Goal: Contribute content: Contribute content

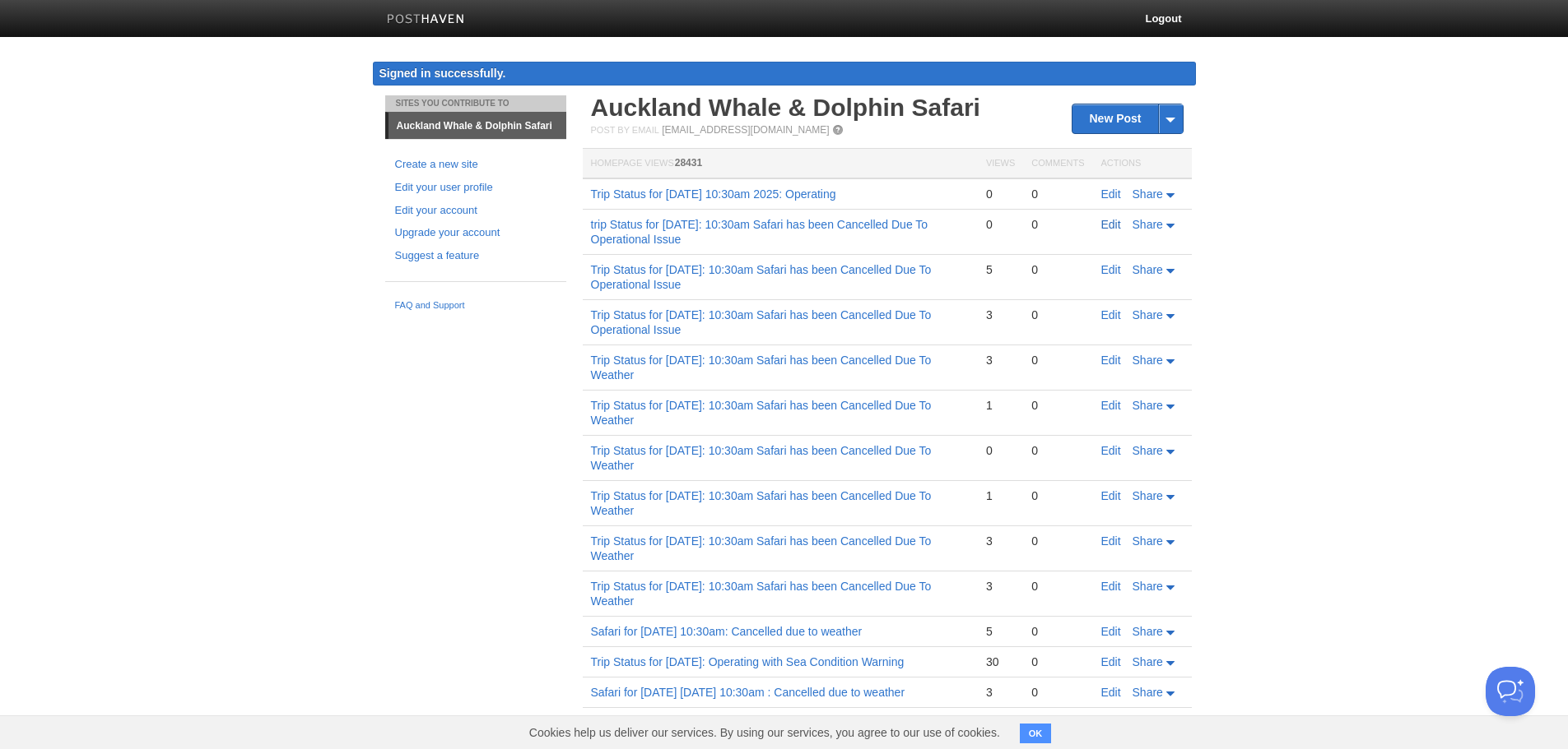
click at [1106, 223] on link "Edit" at bounding box center [1111, 225] width 20 height 13
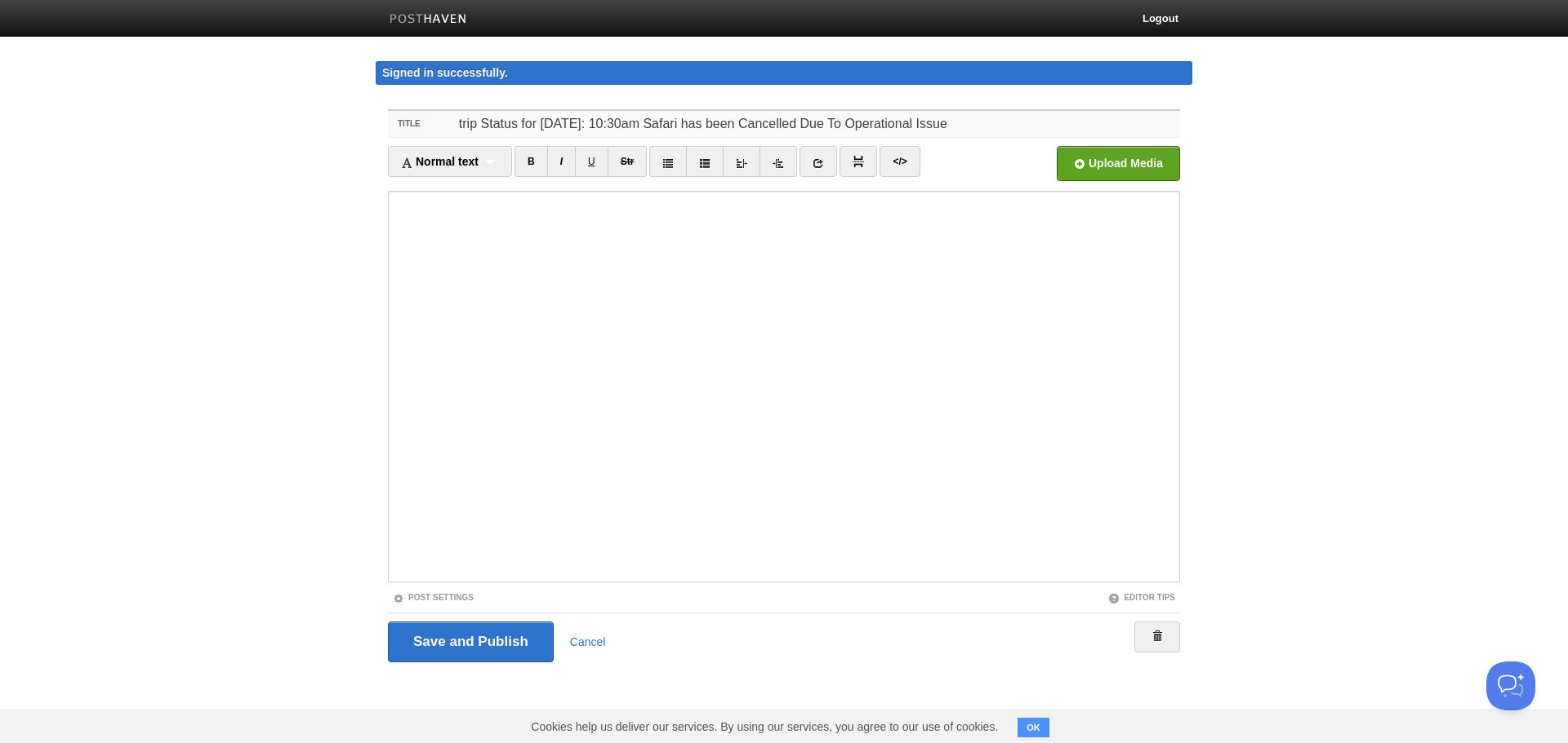
click at [1106, 120] on input "trip Status for [DATE]: 10:30am Safari has been Cancelled Due To Operational Is…" at bounding box center [817, 124] width 726 height 26
drag, startPoint x: 542, startPoint y: 125, endPoint x: 603, endPoint y: 119, distance: 61.3
click at [603, 119] on input "trip Status for [DATE]: 10:30am Safari has been Cancelled Due To Operational Is…" at bounding box center [817, 124] width 726 height 26
click at [464, 124] on input "trip Status for [DATE]: 10:30am Safari has been Cancelled Due To Operational Is…" at bounding box center [817, 124] width 726 height 26
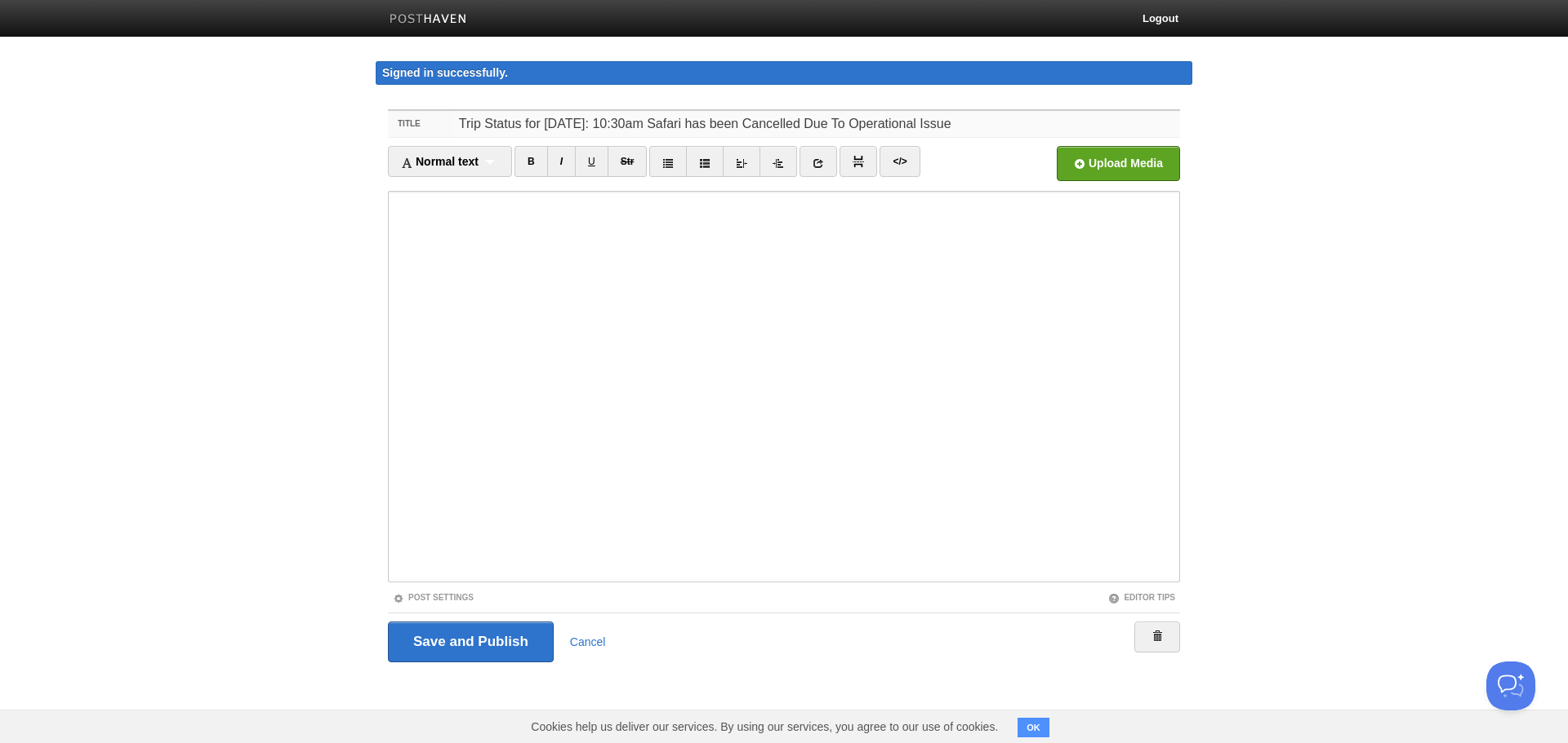
type input "Trip Status for [DATE]: 10:30am Safari has been Cancelled Due To Operational Is…"
click at [582, 636] on link "Cancel" at bounding box center [588, 642] width 36 height 13
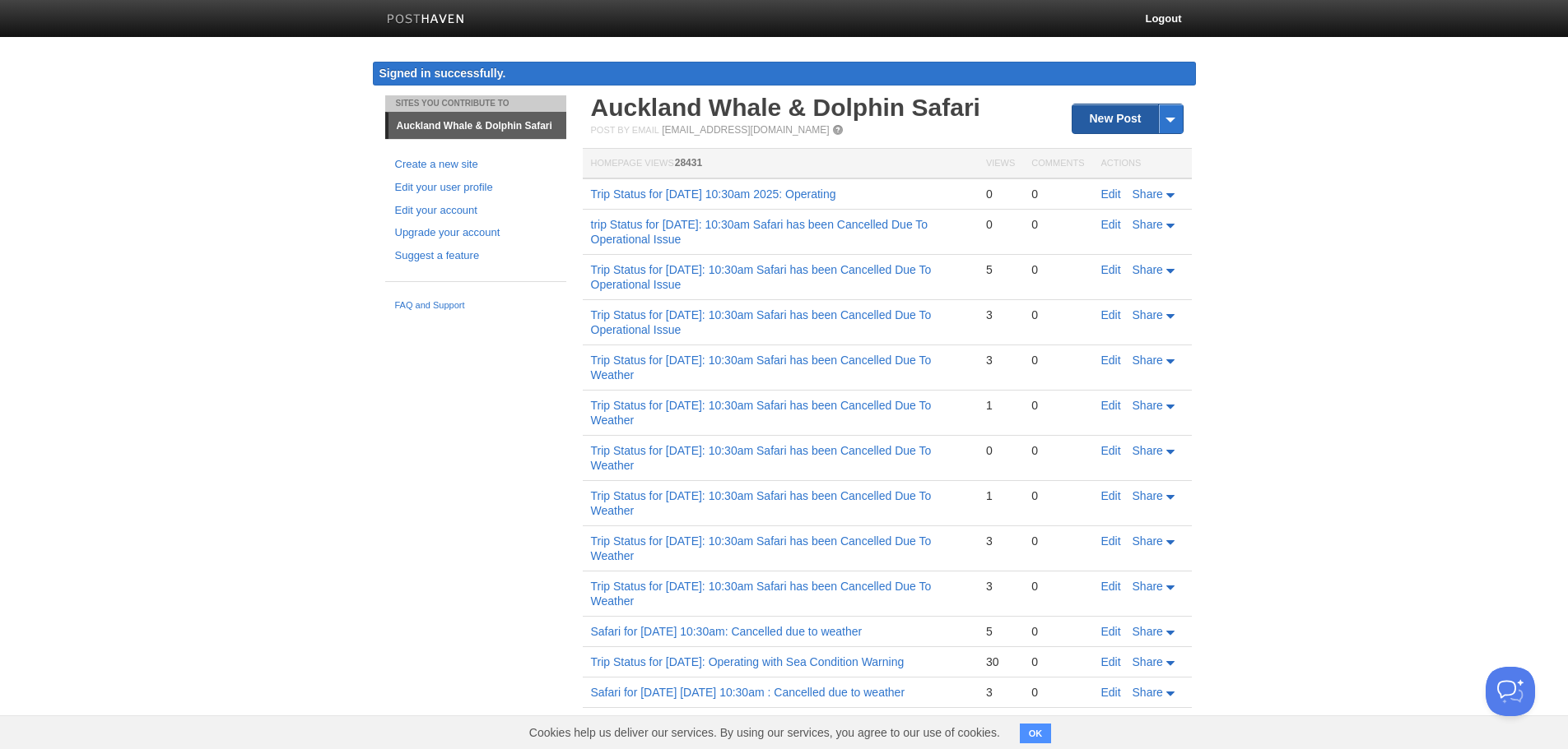
click at [1103, 114] on link "New Post" at bounding box center [1126, 119] width 109 height 28
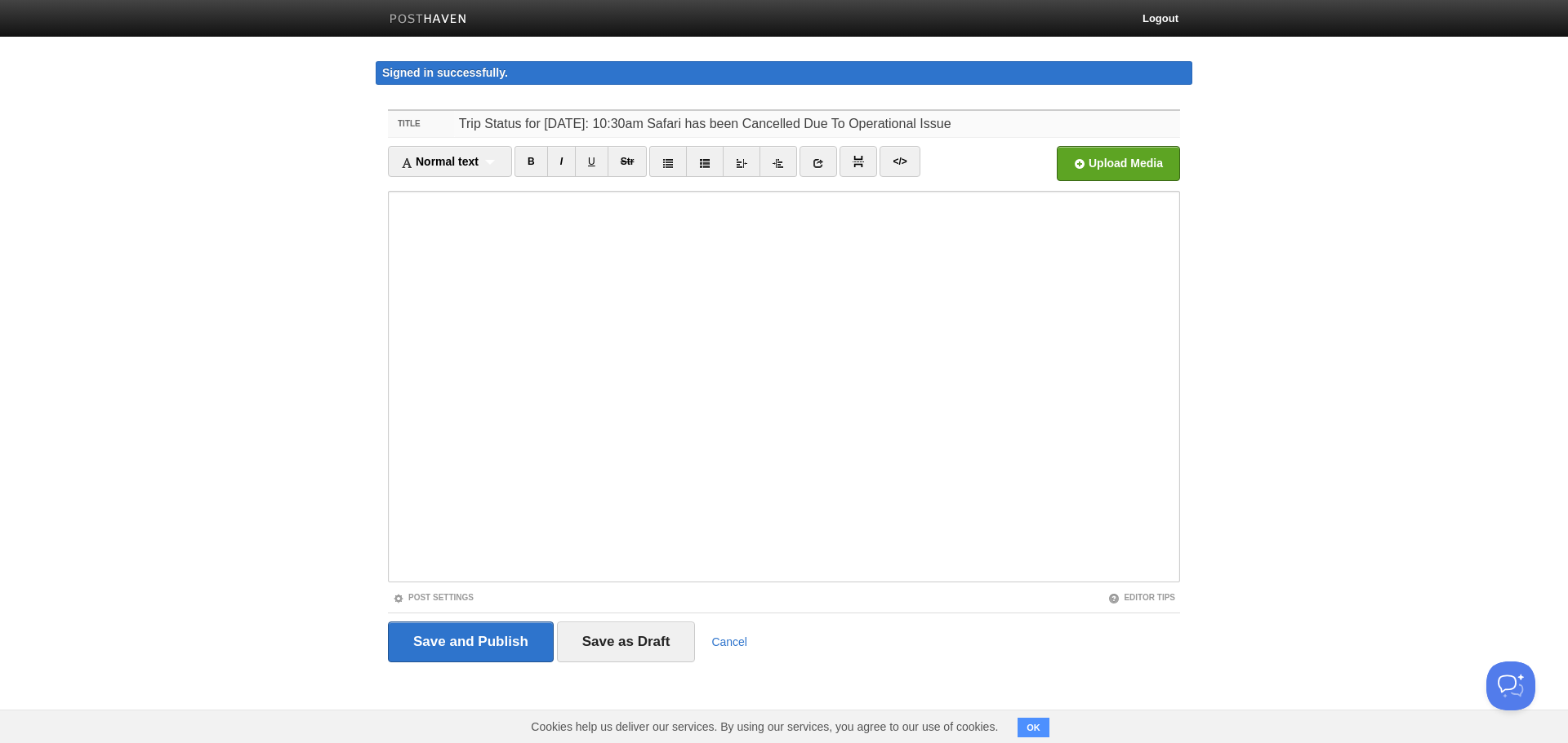
drag, startPoint x: 1118, startPoint y: 126, endPoint x: 996, endPoint y: 125, distance: 122.0
click at [996, 125] on input "Trip Status for [DATE]: 10:30am Safari has been Cancelled Due To Operational Is…" at bounding box center [817, 124] width 726 height 26
type input "Trip Status for [DATE]: 10:30am Safari has been Cancelled Due To Weather Condit…"
click at [448, 640] on input "Save and Publish" at bounding box center [471, 641] width 166 height 40
